Goal: Navigation & Orientation: Find specific page/section

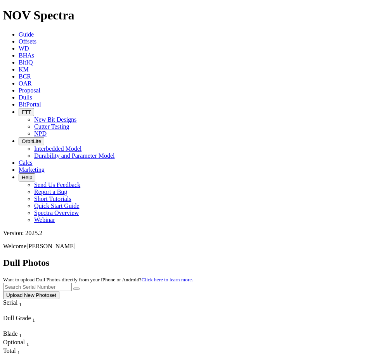
click at [19, 94] on icon at bounding box center [19, 97] width 0 height 7
click at [19, 31] on span "Guide" at bounding box center [26, 34] width 15 height 7
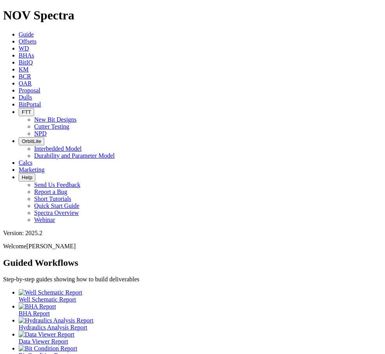
click at [19, 94] on icon at bounding box center [19, 97] width 0 height 7
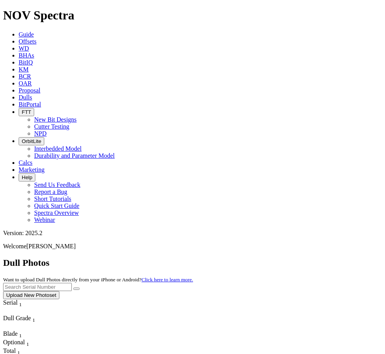
click at [21, 31] on link "Guide" at bounding box center [26, 34] width 15 height 7
